Goal: Check status: Check status

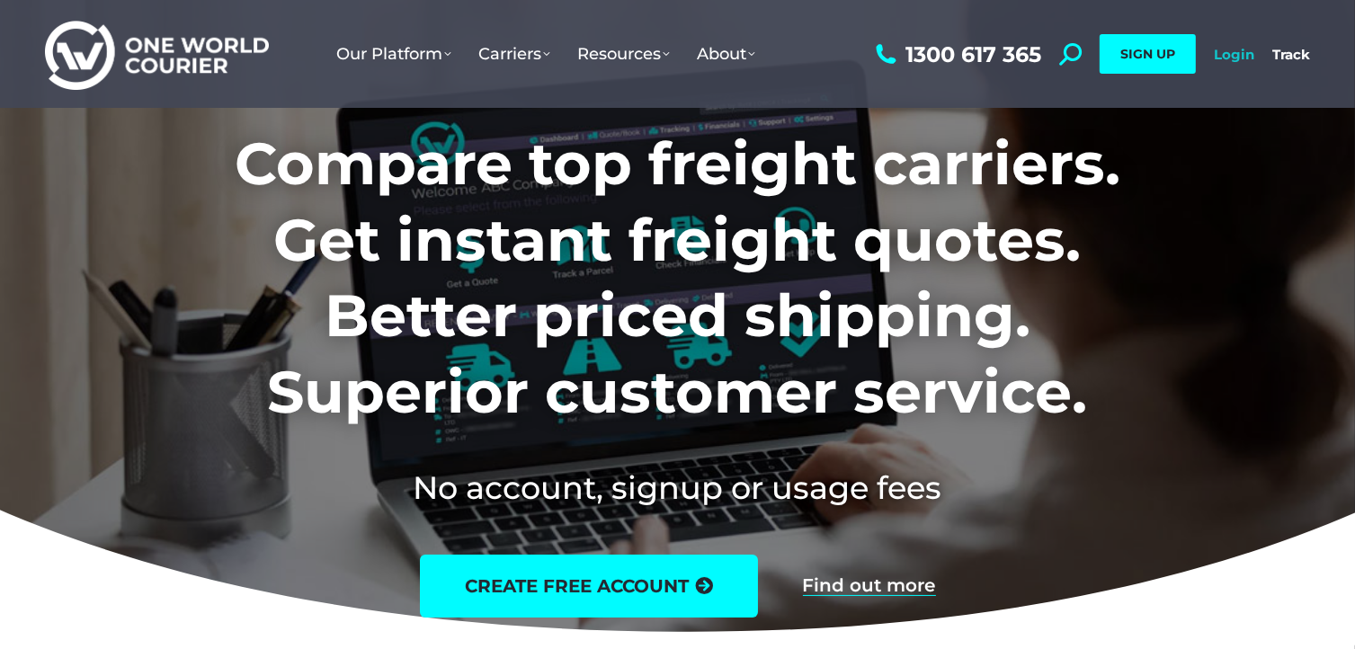
click at [1221, 52] on link "Login" at bounding box center [1233, 54] width 40 height 17
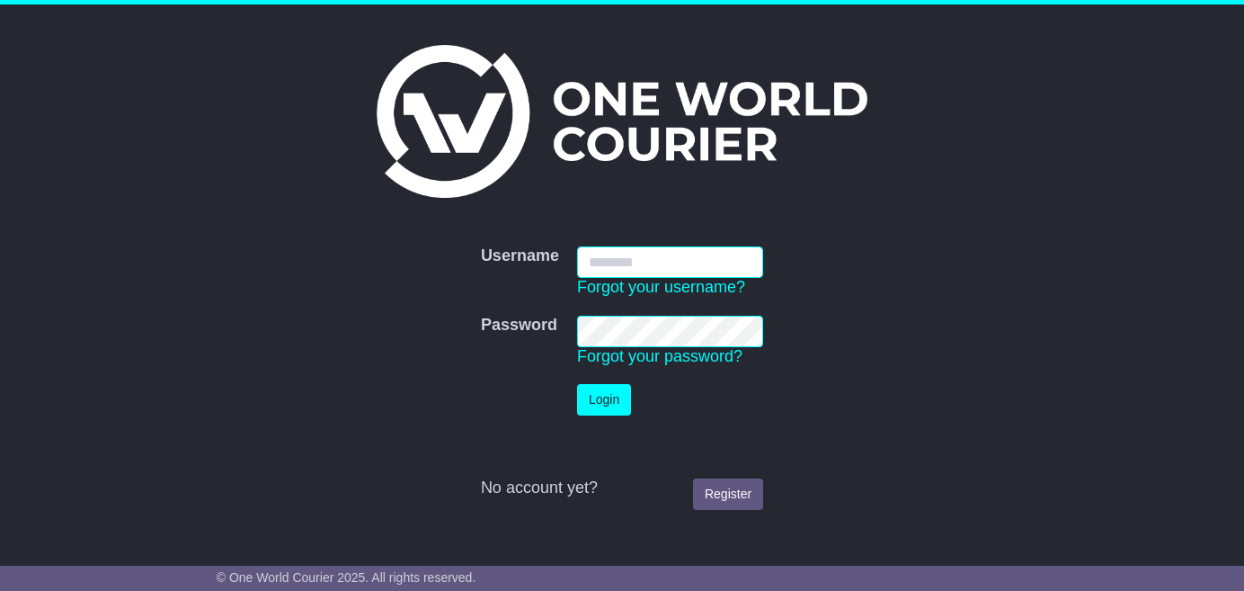
type input "**********"
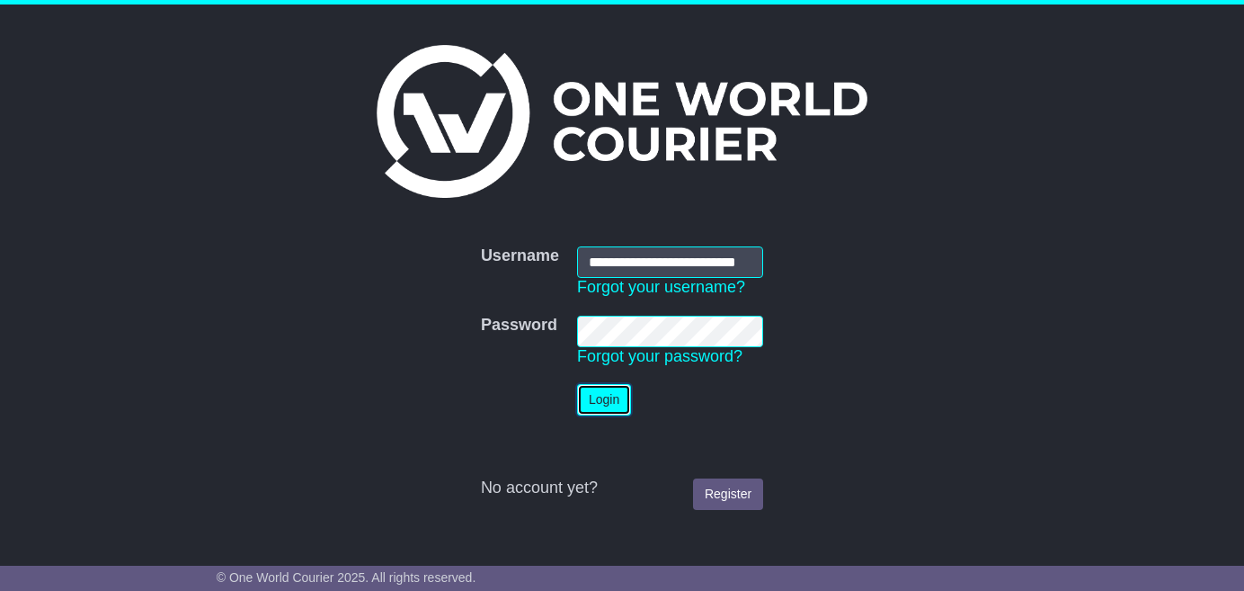
click at [598, 400] on button "Login" at bounding box center [604, 399] width 54 height 31
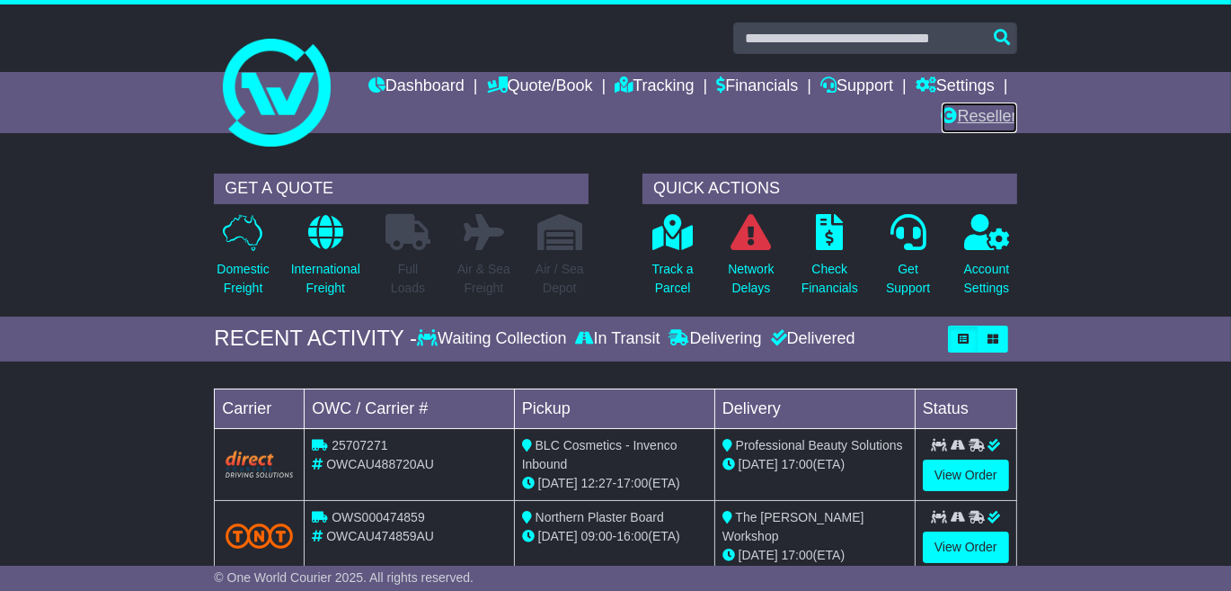
click at [980, 120] on link "Reseller" at bounding box center [980, 117] width 76 height 31
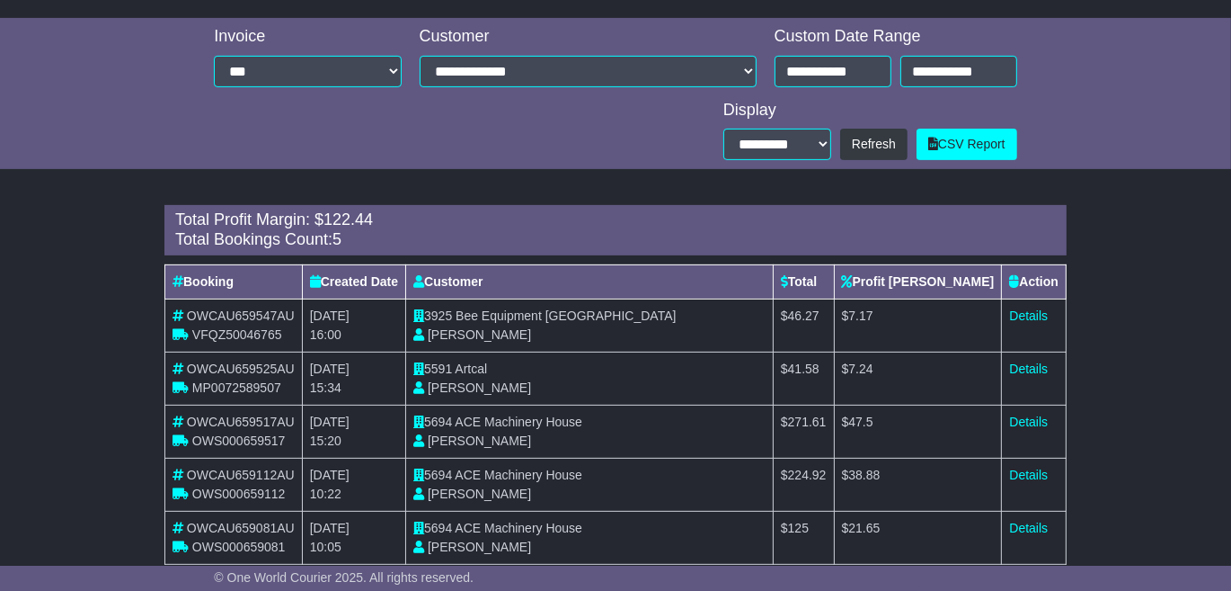
scroll to position [621, 0]
click at [1029, 307] on link "Details" at bounding box center [1028, 314] width 39 height 14
click at [1032, 360] on link "Details" at bounding box center [1028, 367] width 39 height 14
click at [1023, 413] on link "Details" at bounding box center [1028, 420] width 39 height 14
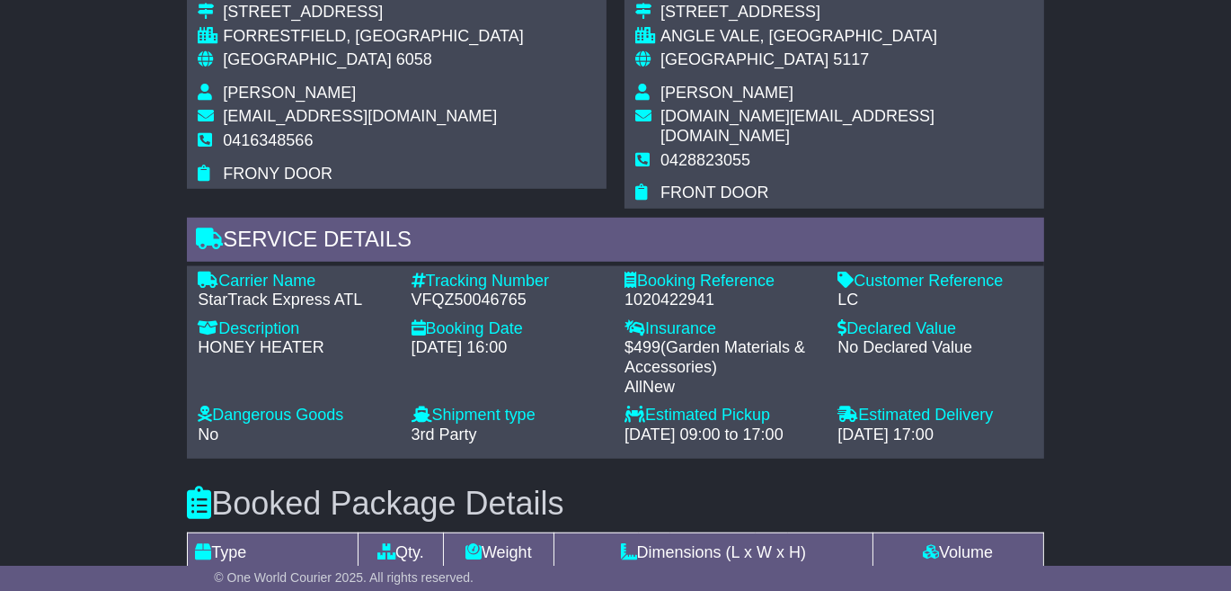
scroll to position [1122, 0]
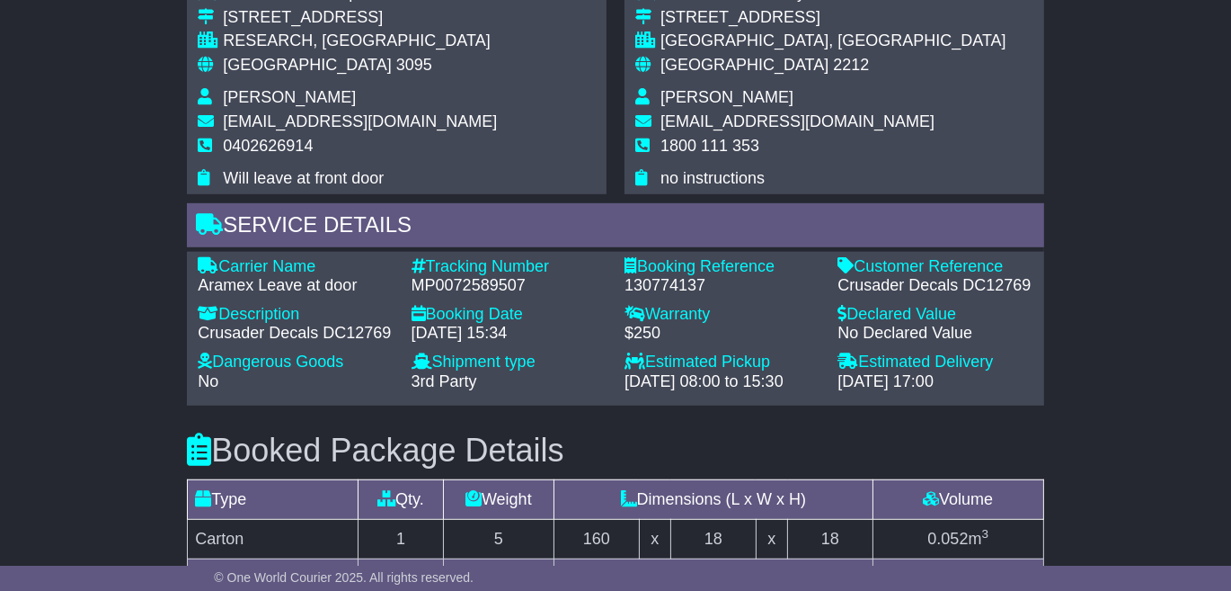
scroll to position [1030, 0]
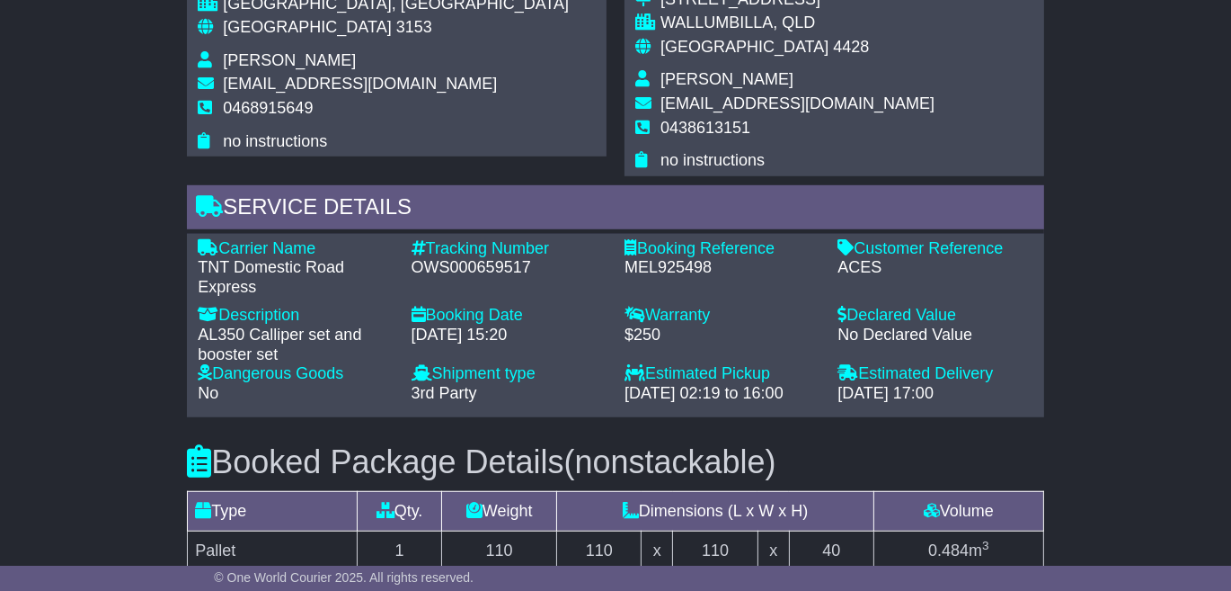
scroll to position [1157, 0]
